Goal: Information Seeking & Learning: Learn about a topic

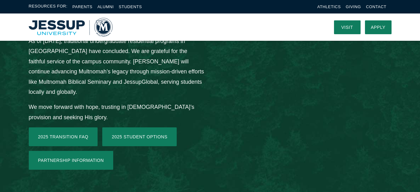
scroll to position [914, 0]
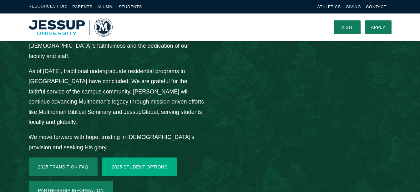
click at [137, 157] on link "2025 Student Options" at bounding box center [139, 166] width 74 height 19
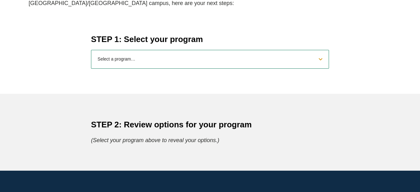
scroll to position [275, 0]
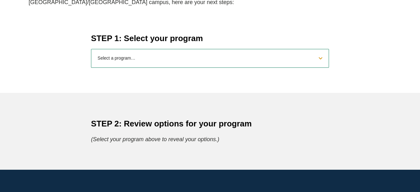
click at [133, 53] on select "Select a program… BS Bible and Theology BS Biology BS Business Administration B…" at bounding box center [210, 58] width 238 height 19
click at [191, 167] on div "STEP 2: Review options for your program (Select your program above to reveal yo…" at bounding box center [210, 131] width 420 height 77
